Goal: Task Accomplishment & Management: Use online tool/utility

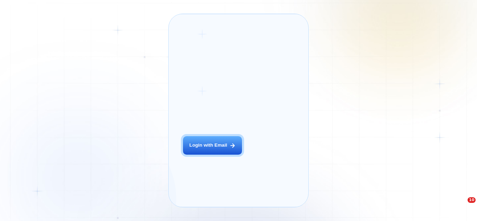
click at [208, 155] on button "Login with Email" at bounding box center [212, 145] width 59 height 19
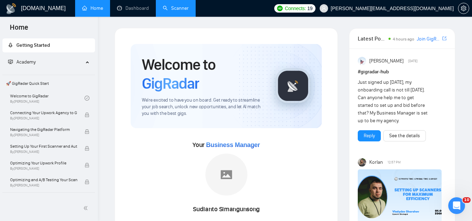
click at [178, 7] on link "Scanner" at bounding box center [176, 8] width 26 height 6
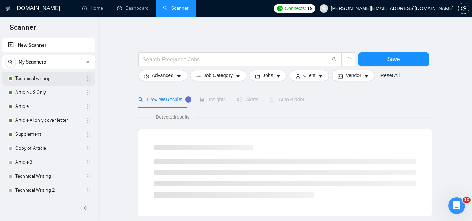
click at [59, 75] on link "Technical writing" at bounding box center [48, 79] width 66 height 14
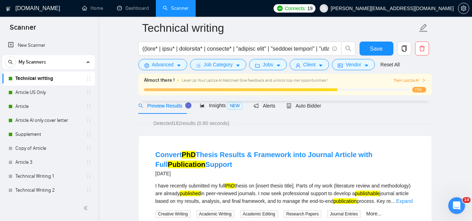
scroll to position [32, 0]
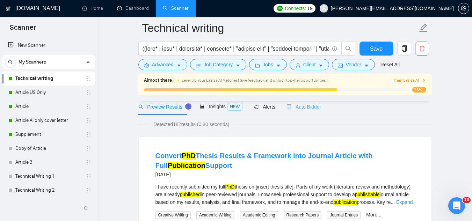
scroll to position [31, 0]
click at [306, 103] on div "Auto Bidder" at bounding box center [304, 107] width 35 height 8
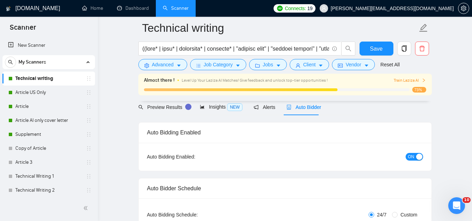
checkbox input "true"
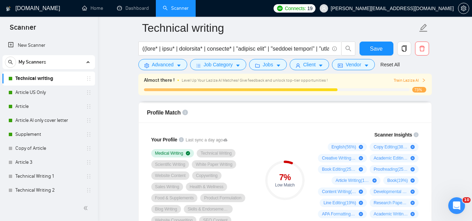
scroll to position [454, 0]
click at [289, 136] on div "7 % Low Match" at bounding box center [284, 179] width 47 height 107
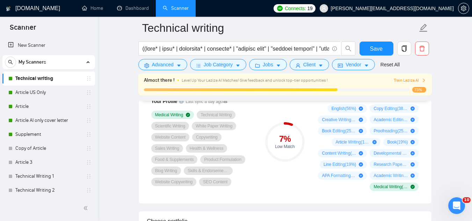
scroll to position [454, 0]
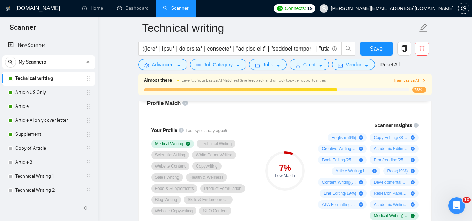
scroll to position [455, 0]
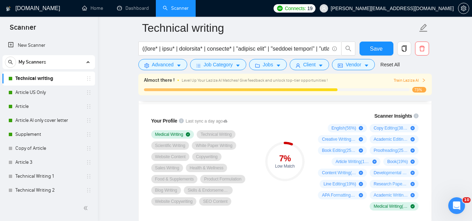
scroll to position [473, 0]
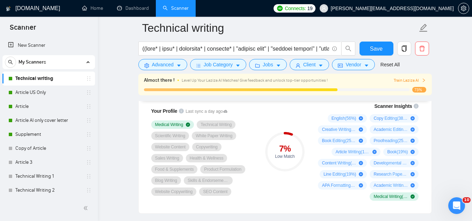
scroll to position [480, 0]
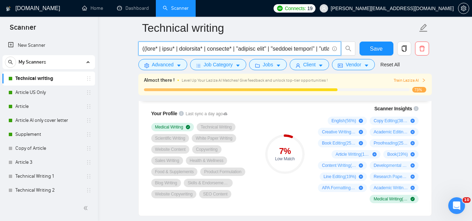
click at [323, 48] on input "text" at bounding box center [236, 48] width 187 height 9
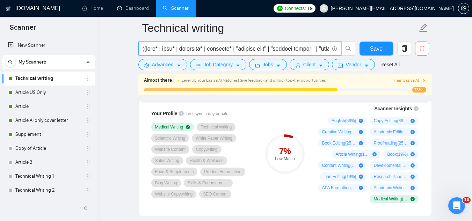
click at [297, 48] on input "text" at bounding box center [236, 48] width 187 height 9
